Goal: Task Accomplishment & Management: Use online tool/utility

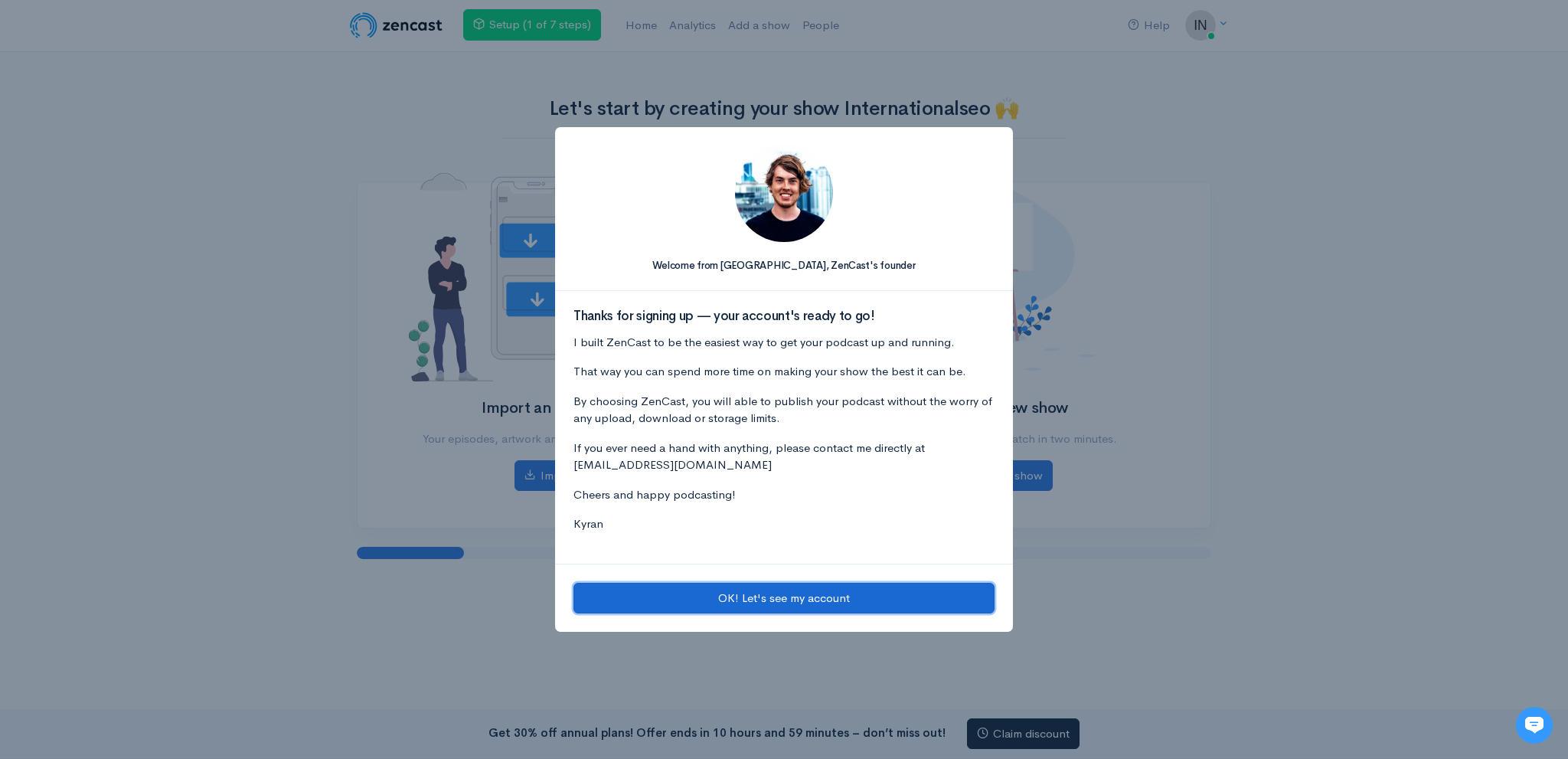
click at [698, 604] on button "OK! Let's see my account" at bounding box center [784, 598] width 421 height 31
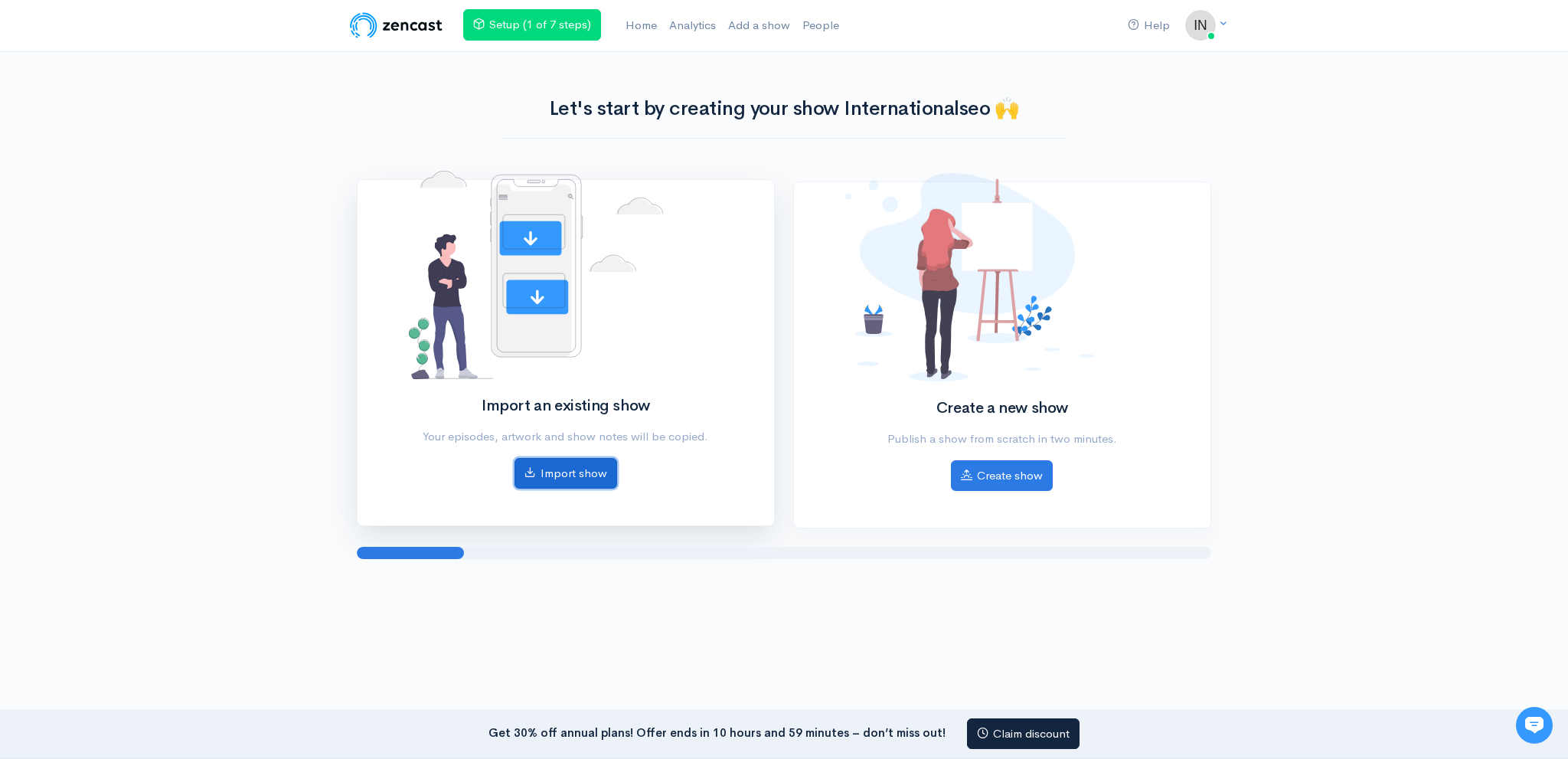
click at [594, 478] on link "Import show" at bounding box center [566, 473] width 103 height 31
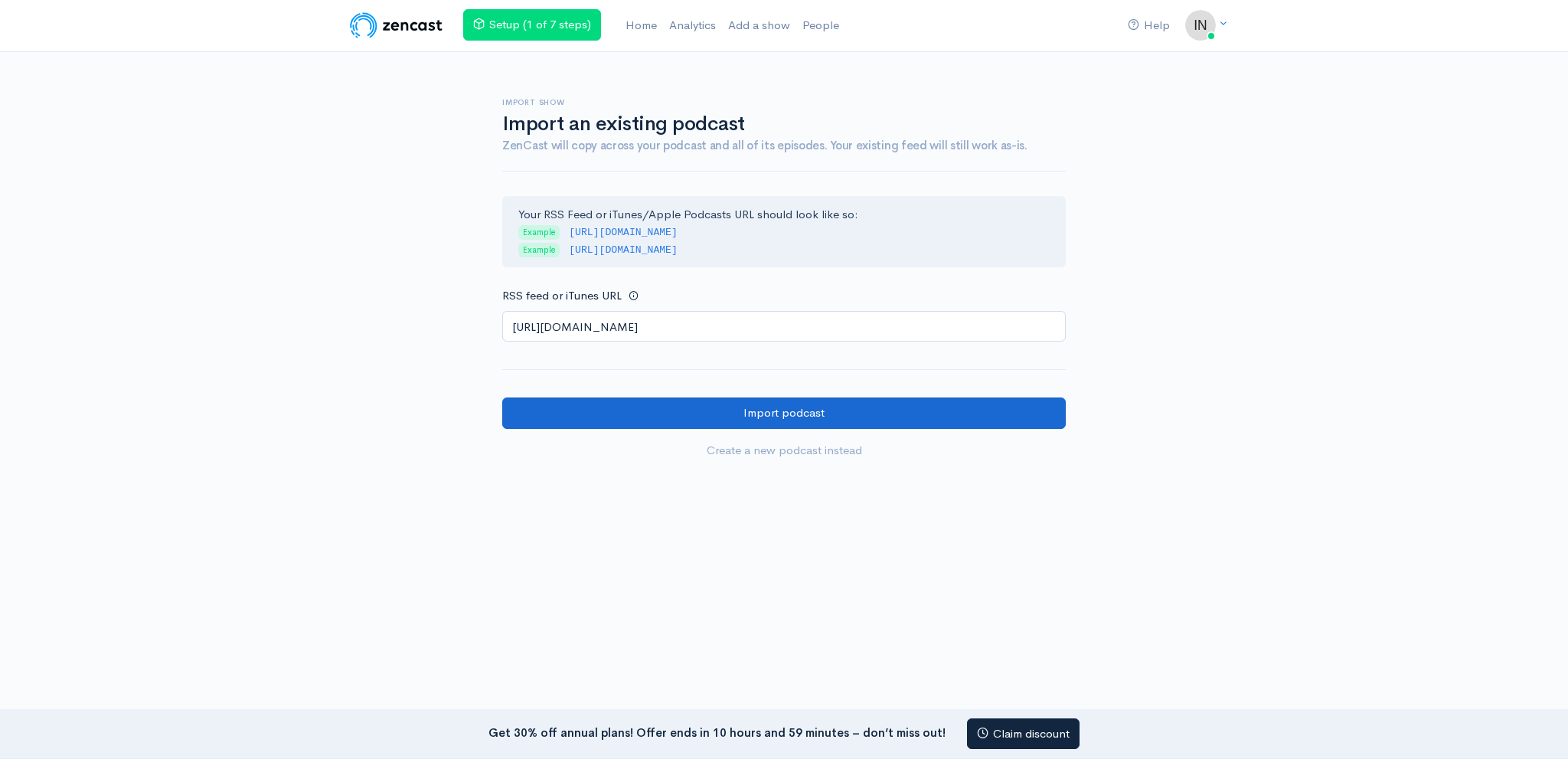
type input "[URL][DOMAIN_NAME]"
click at [706, 413] on input "Import podcast" at bounding box center [783, 413] width 563 height 31
